Goal: Find specific page/section: Find specific page/section

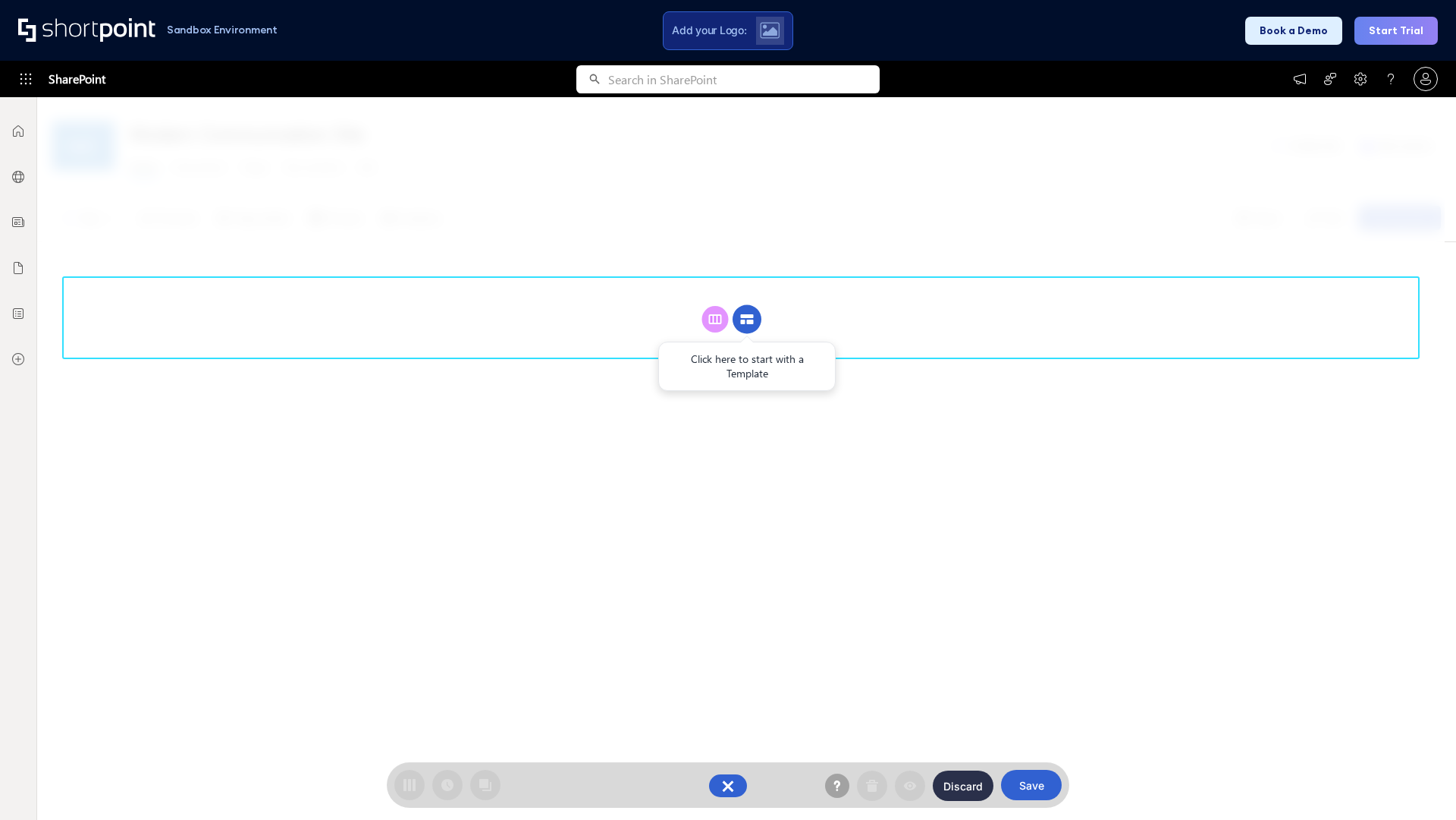
click at [747, 319] on circle at bounding box center [748, 320] width 29 height 29
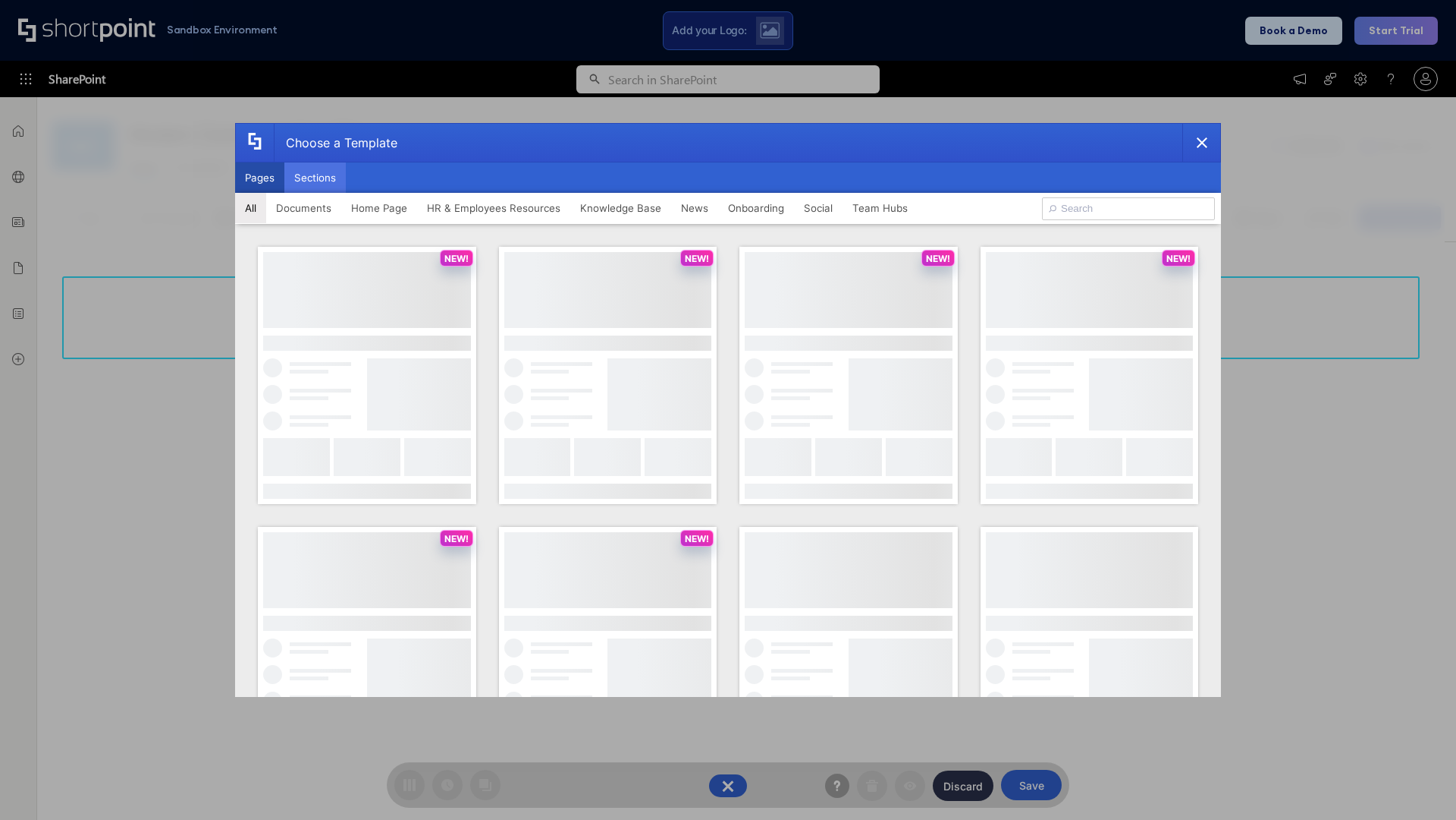
click at [315, 178] on button "Sections" at bounding box center [315, 178] width 61 height 31
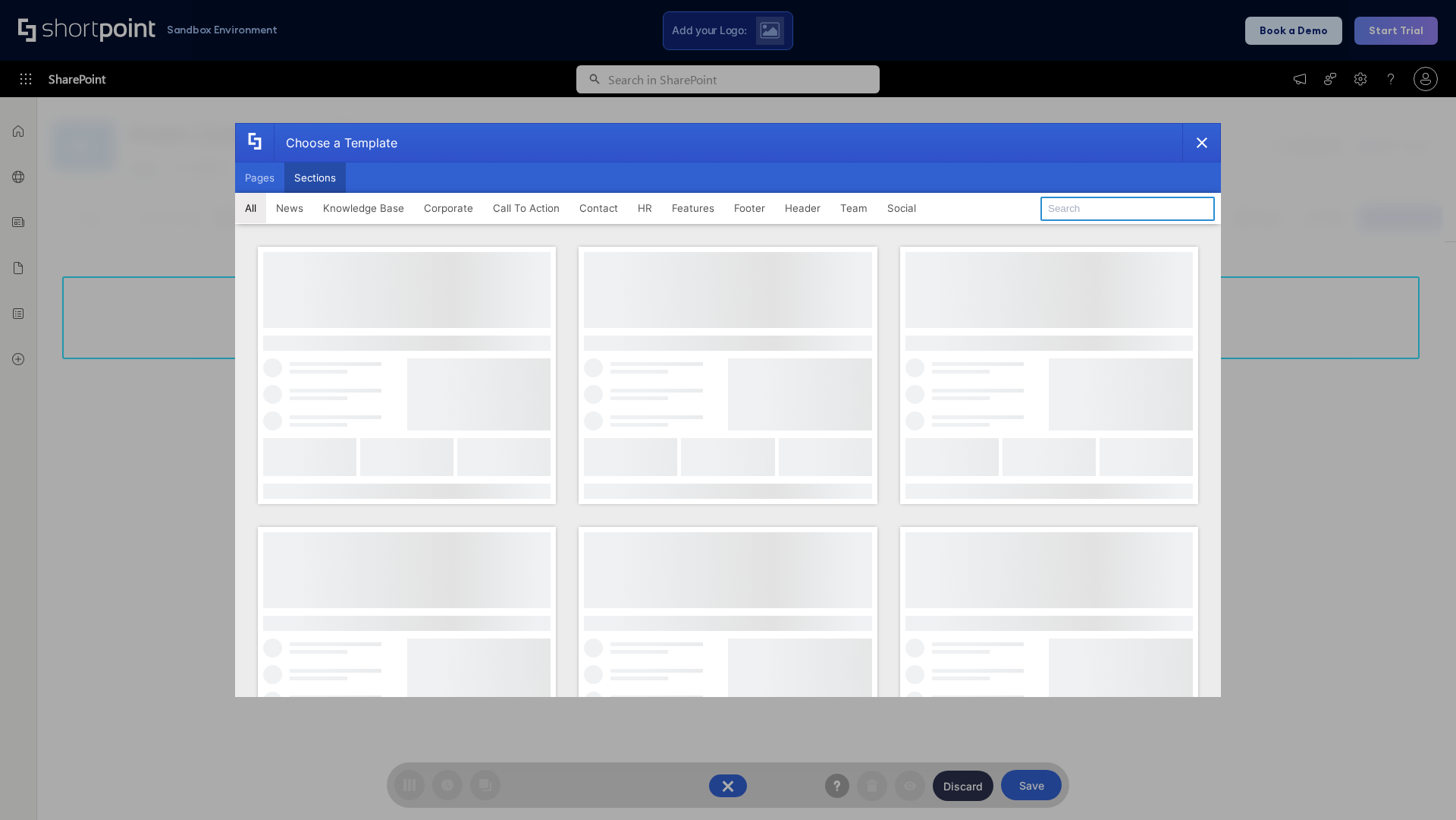
type input "FAQ 3"
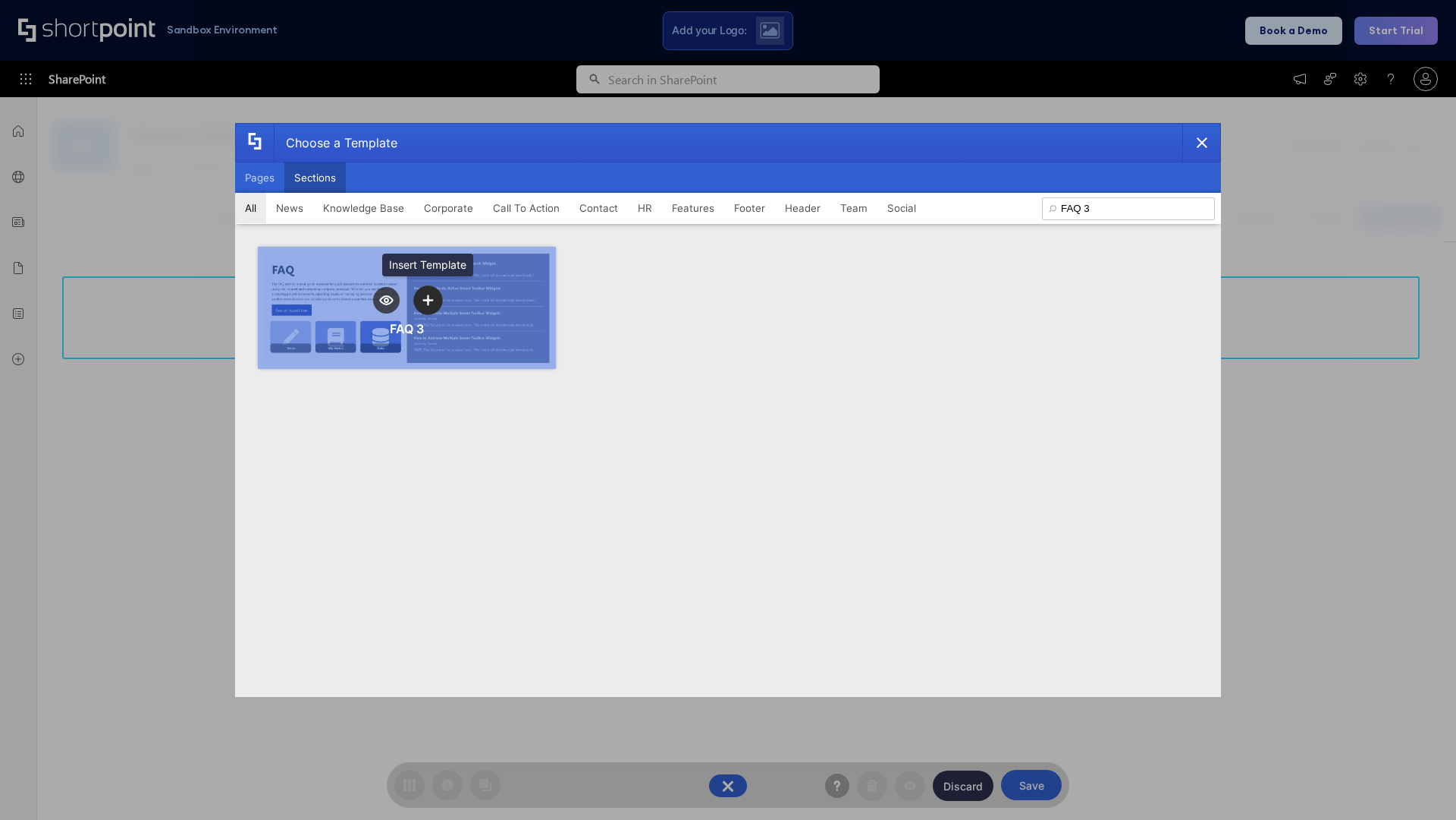
click at [428, 300] on icon "template selector" at bounding box center [428, 300] width 11 height 11
